Goal: Information Seeking & Learning: Find specific fact

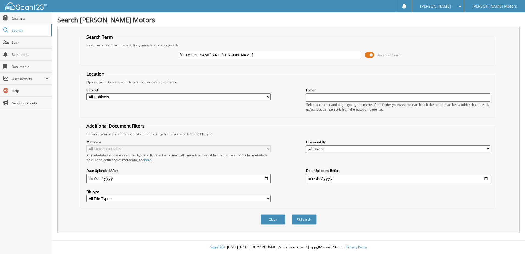
type input "[PERSON_NAME] AND [PERSON_NAME]"
click at [292, 214] on button "Search" at bounding box center [304, 219] width 25 height 10
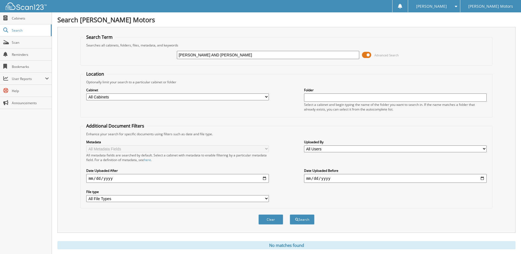
click at [210, 53] on input "[PERSON_NAME] AND [PERSON_NAME]" at bounding box center [268, 55] width 183 height 8
type input "ERIK HUSTED"
click at [290, 214] on button "Search" at bounding box center [302, 219] width 25 height 10
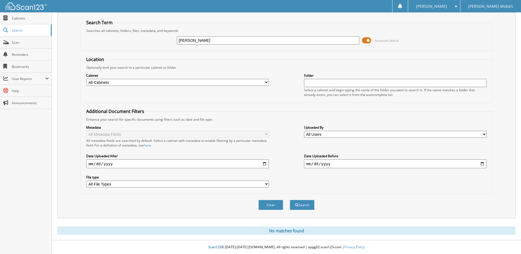
click at [368, 42] on span at bounding box center [366, 40] width 9 height 8
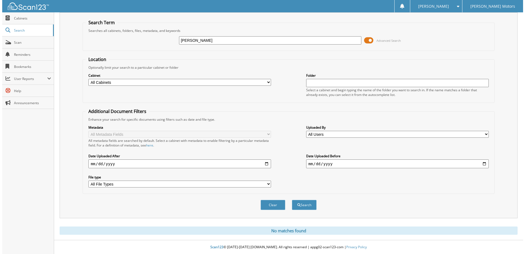
scroll to position [0, 0]
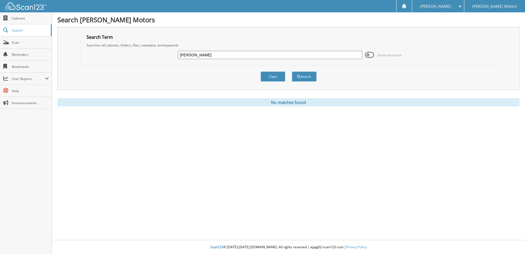
drag, startPoint x: 180, startPoint y: 57, endPoint x: 169, endPoint y: 57, distance: 11.0
click at [169, 57] on div "[PERSON_NAME] Advanced Search" at bounding box center [288, 54] width 409 height 15
type input "[PERSON_NAME]"
click at [292, 71] on button "Search" at bounding box center [304, 76] width 25 height 10
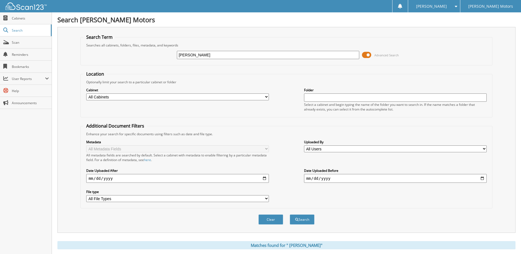
type input "ERIC HUSTED"
click at [290, 214] on button "Search" at bounding box center [302, 219] width 25 height 10
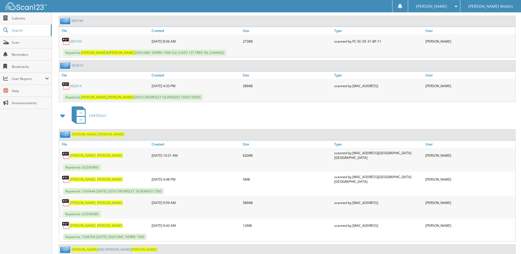
scroll to position [310, 0]
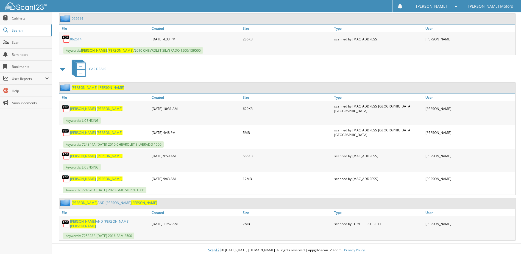
click at [89, 222] on link "ERIC AND CHARLENE HUSTED" at bounding box center [109, 223] width 79 height 9
click at [89, 220] on link "ERIC AND CHARLENE HUSTED" at bounding box center [109, 223] width 79 height 9
click at [25, 159] on div "Close Cabinets Search Scan Reminders Bookmarks User Reports" at bounding box center [26, 132] width 52 height 241
